Goal: Navigation & Orientation: Find specific page/section

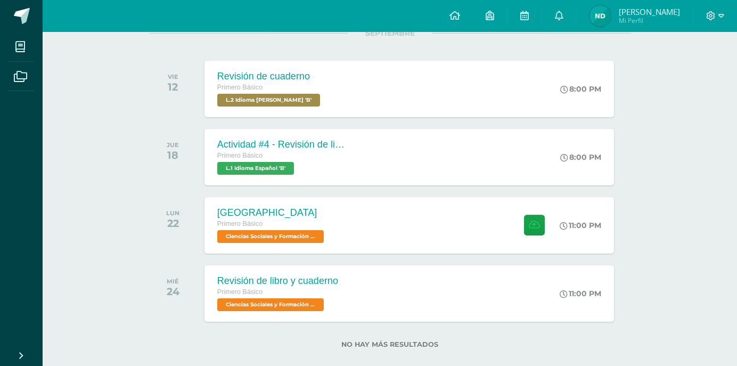
scroll to position [37, 0]
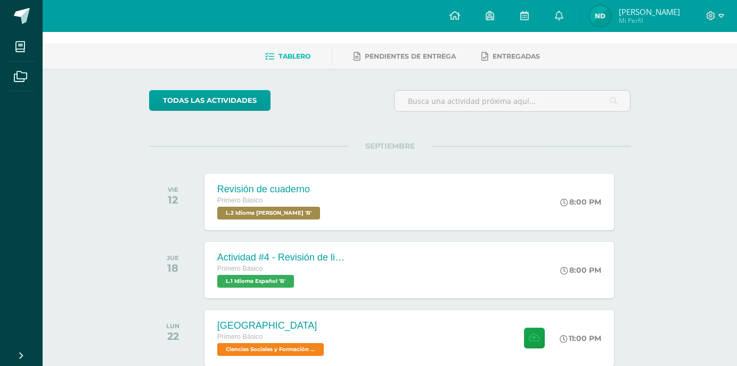
click at [724, 18] on div at bounding box center [716, 16] width 44 height 32
click at [723, 17] on icon at bounding box center [722, 16] width 6 height 4
click at [691, 74] on span "Cerrar sesión" at bounding box center [688, 73] width 48 height 10
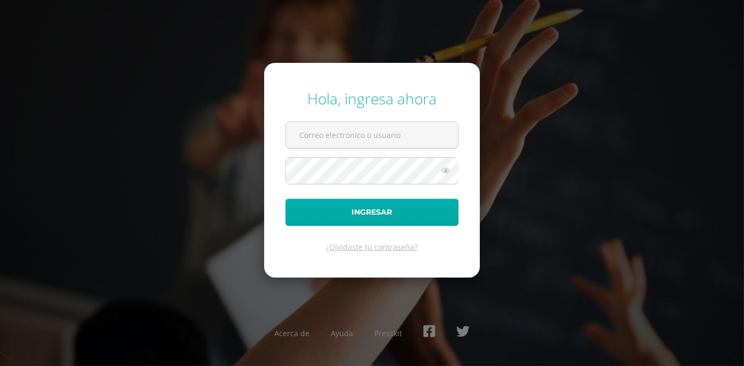
type input "104@laestrella.edu.gt"
click at [400, 209] on button "Ingresar" at bounding box center [372, 212] width 173 height 27
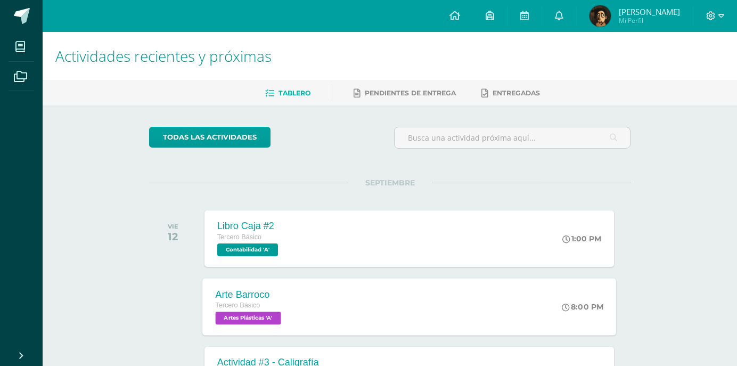
click at [428, 325] on div "Arte Barroco Tercero Básico Artes Plásticas 'A' 8:00 PM Arte Barroco Artes Plás…" at bounding box center [409, 306] width 414 height 57
